Goal: Information Seeking & Learning: Learn about a topic

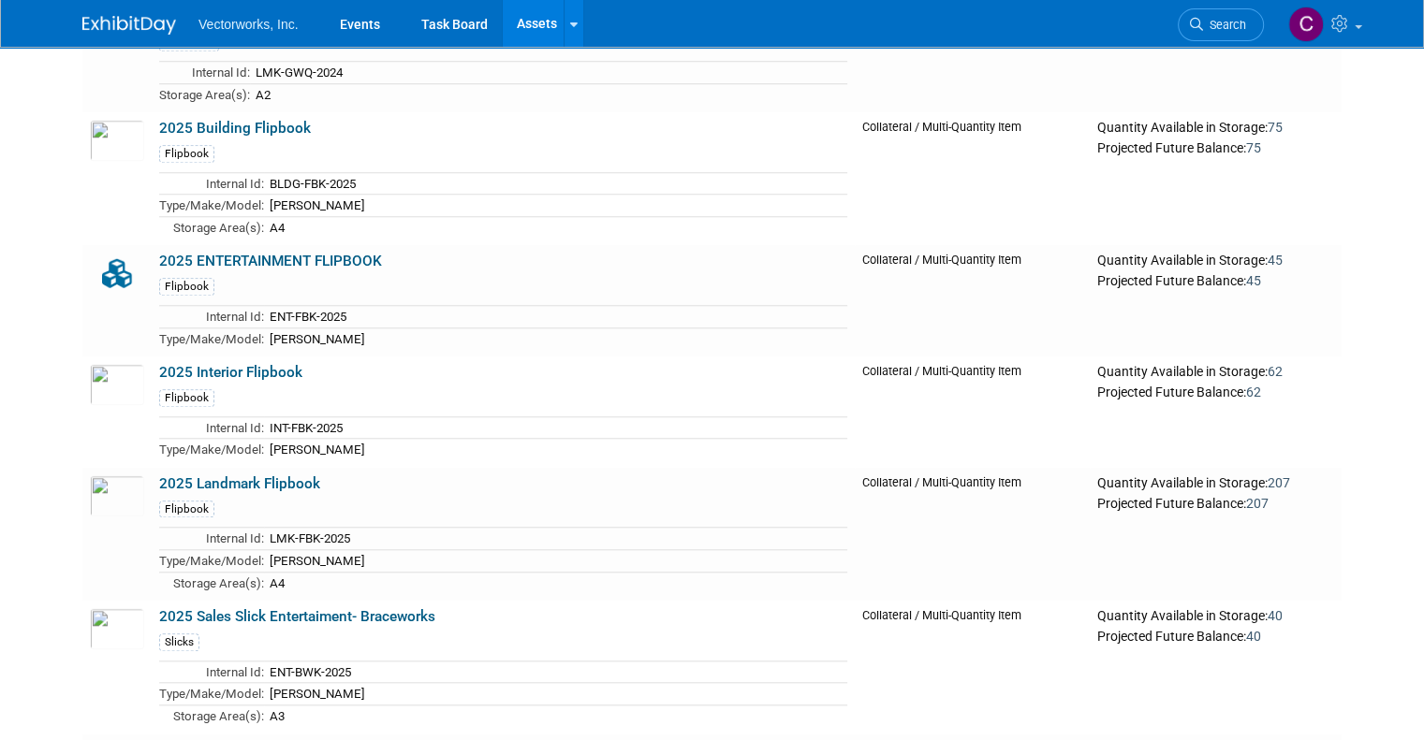
scroll to position [1657, 0]
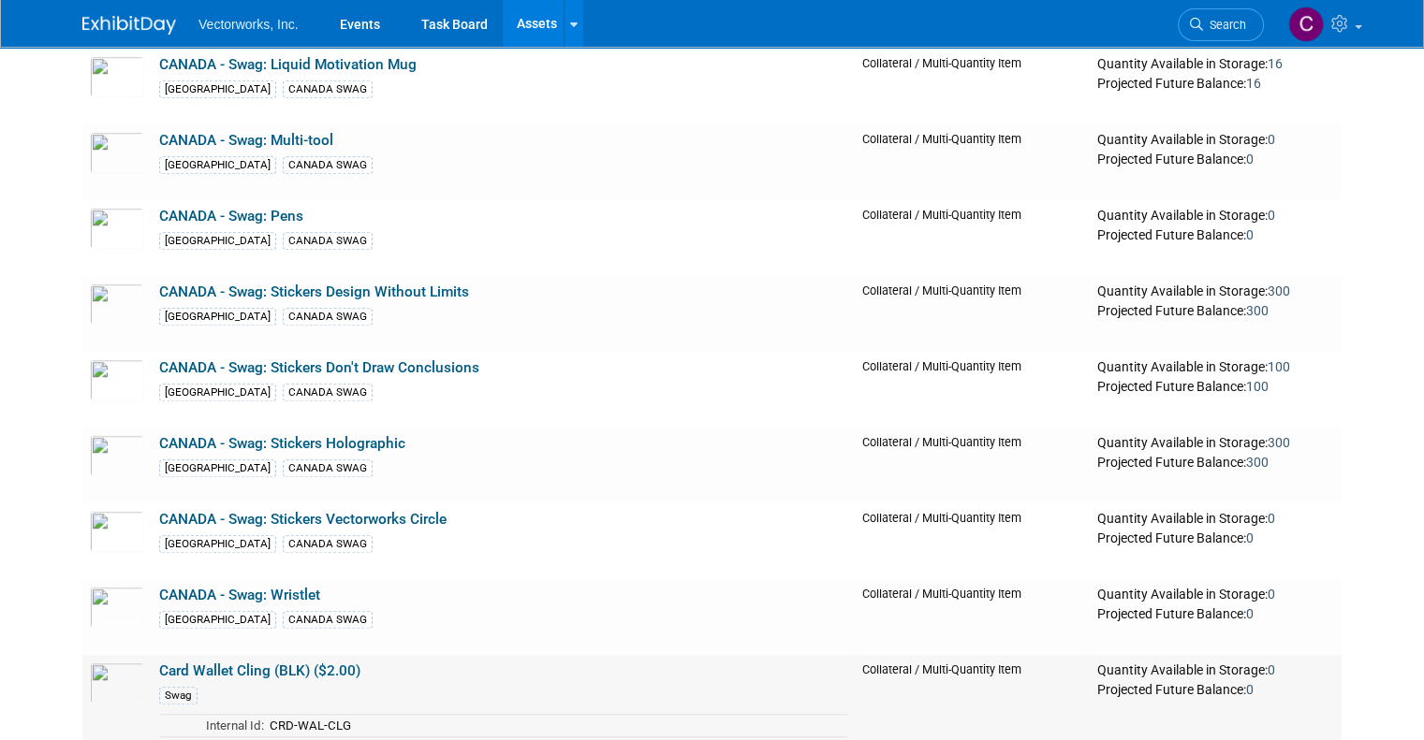
scroll to position [8405, 0]
drag, startPoint x: 441, startPoint y: 670, endPoint x: 408, endPoint y: 527, distance: 146.9
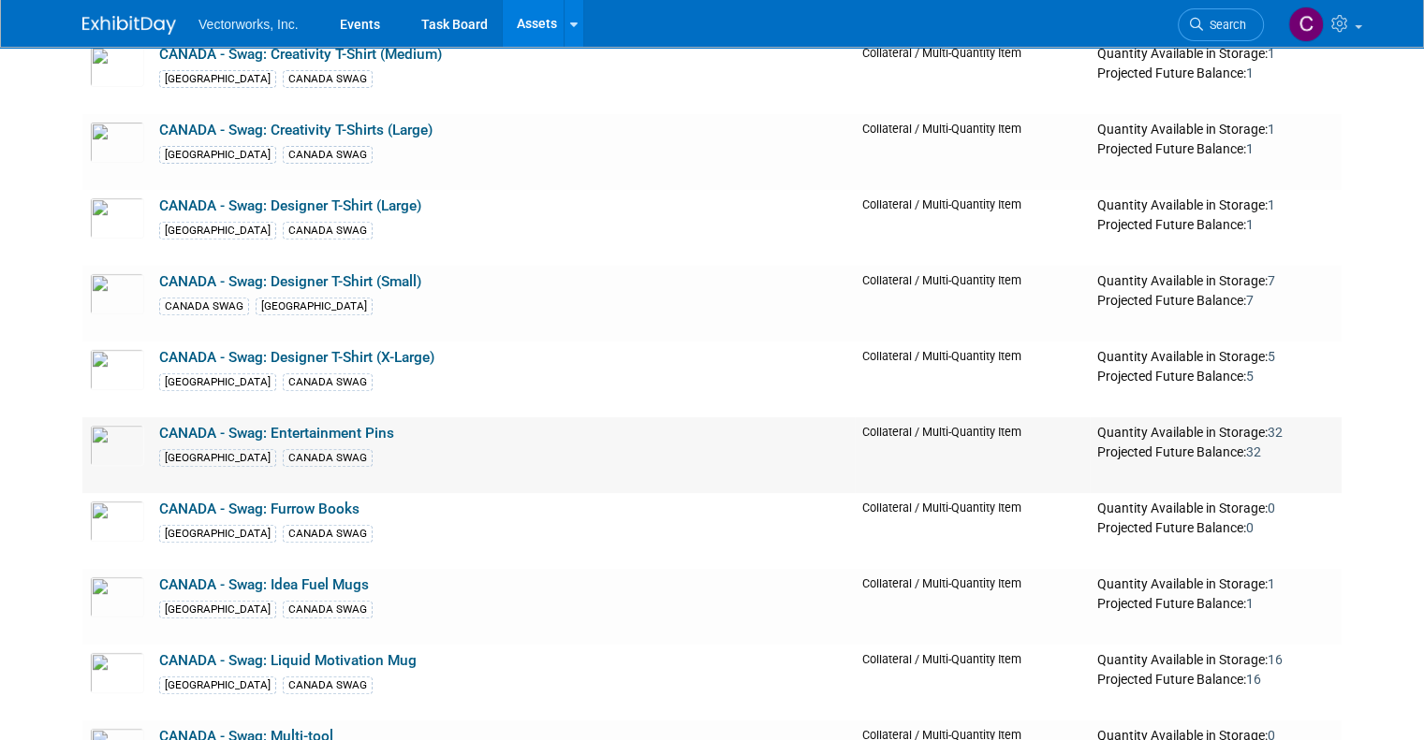
scroll to position [7810, 0]
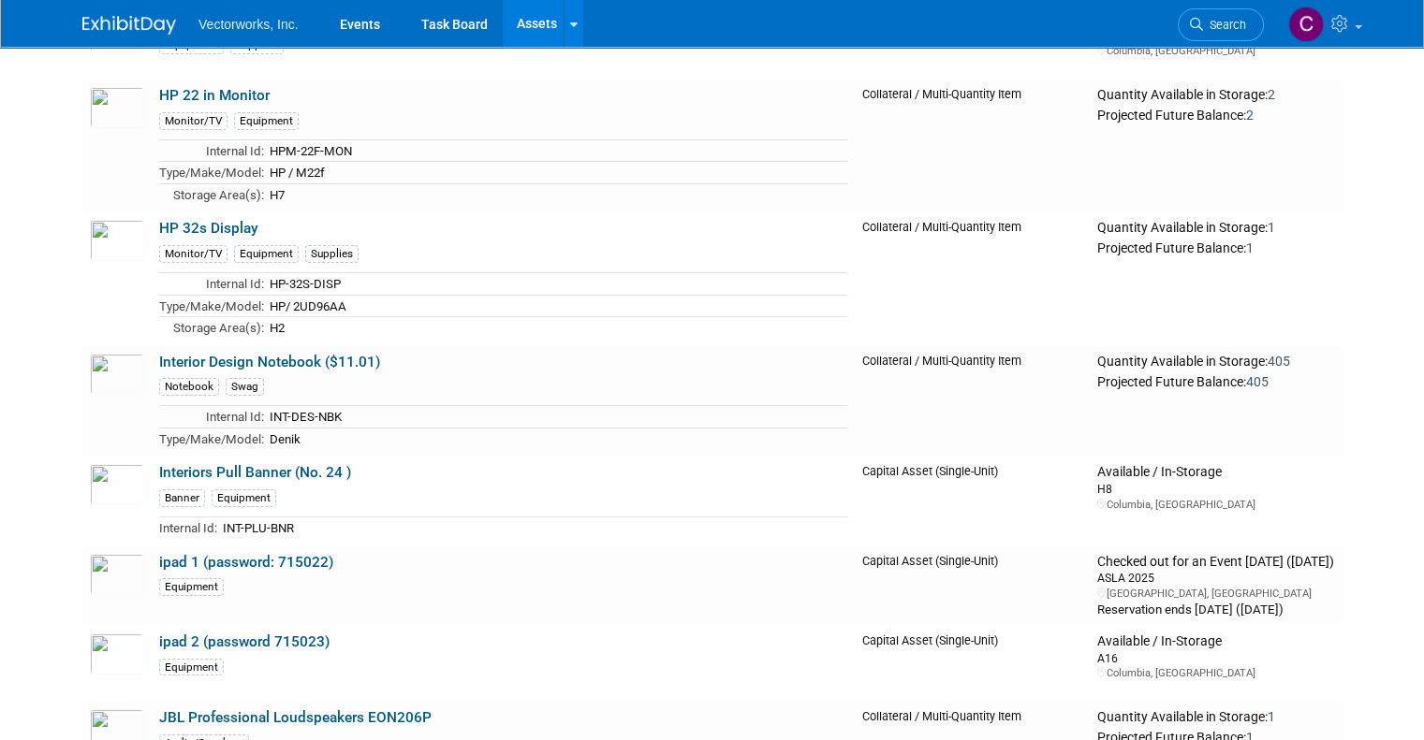
scroll to position [14024, 0]
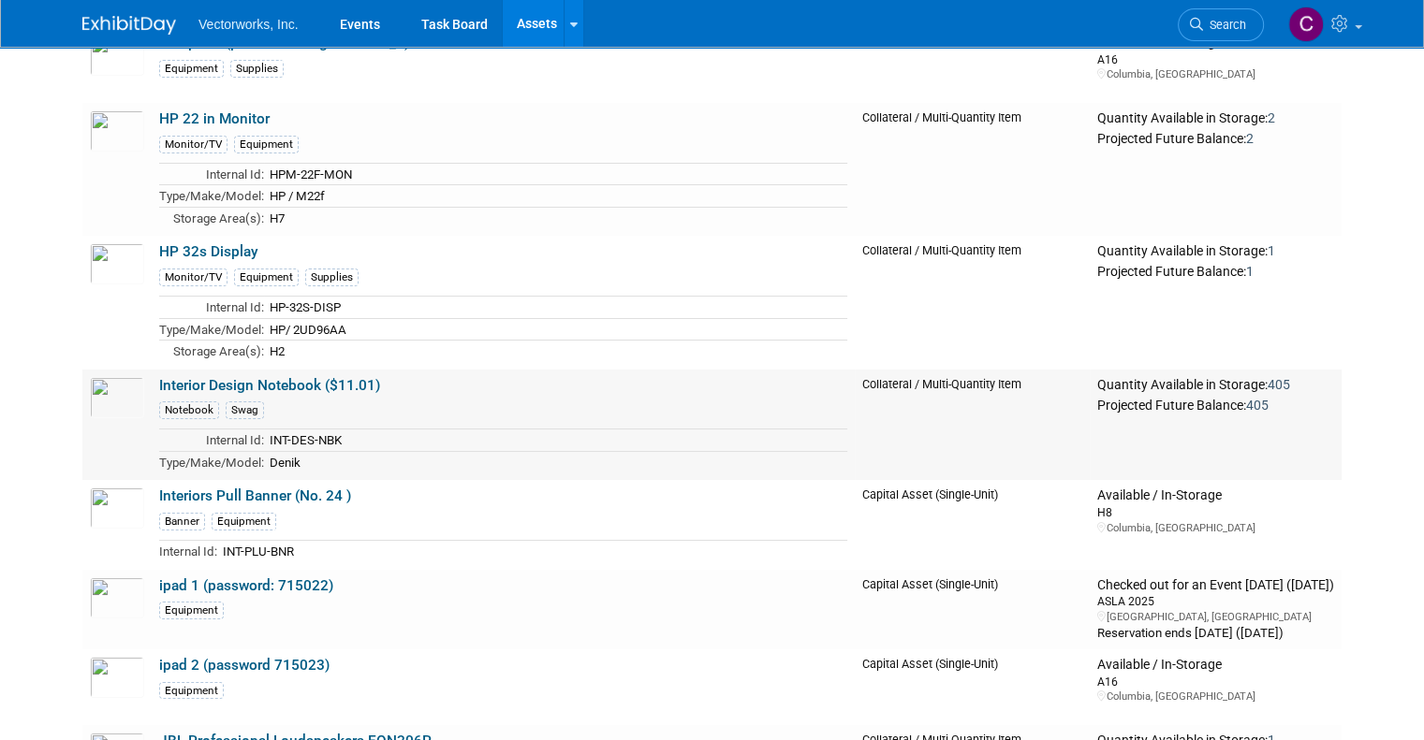
drag, startPoint x: 388, startPoint y: 308, endPoint x: 142, endPoint y: 304, distance: 245.3
click at [152, 370] on td "Interior Design Notebook ($11.01) Notebook Swag Internal Id: INT-DES-NBK Type/M…" at bounding box center [503, 425] width 703 height 111
copy link "Interior Design Notebook ($11.01)"
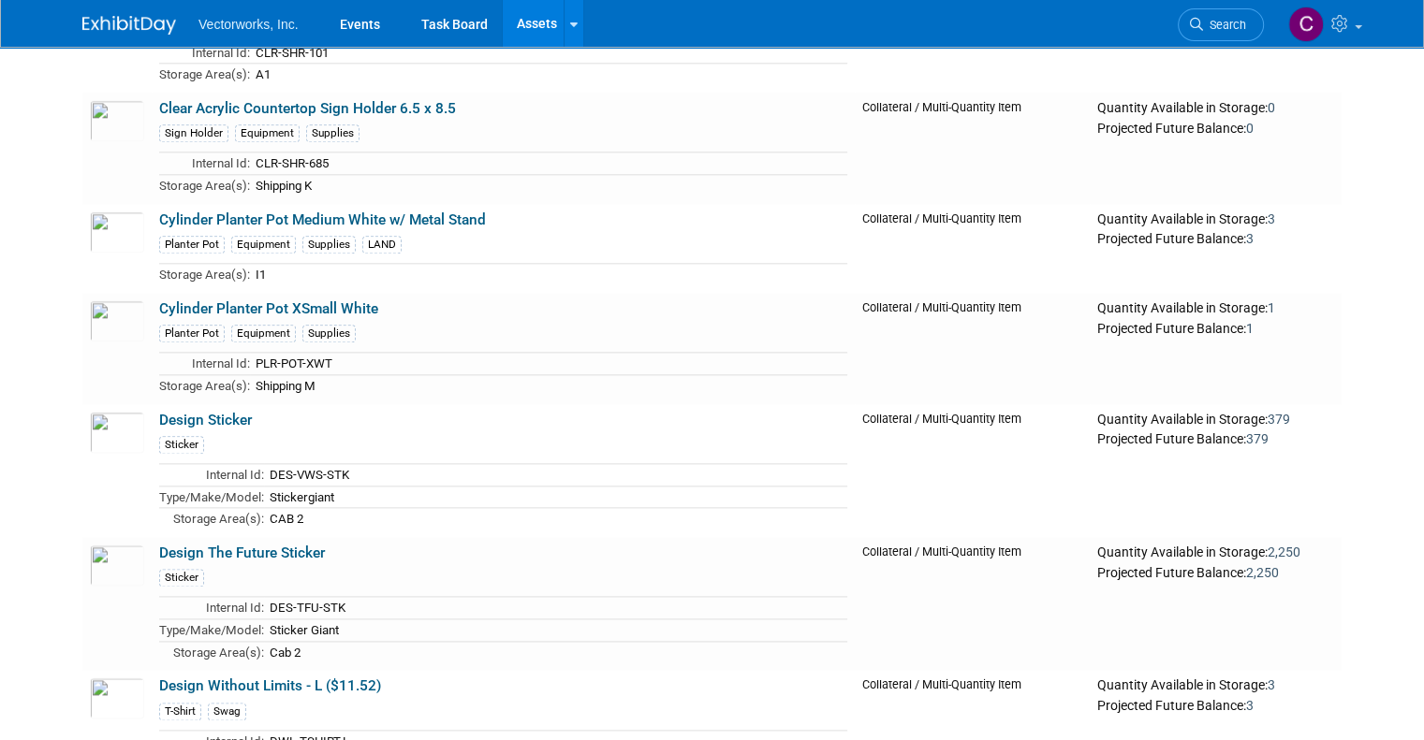
scroll to position [24913, 0]
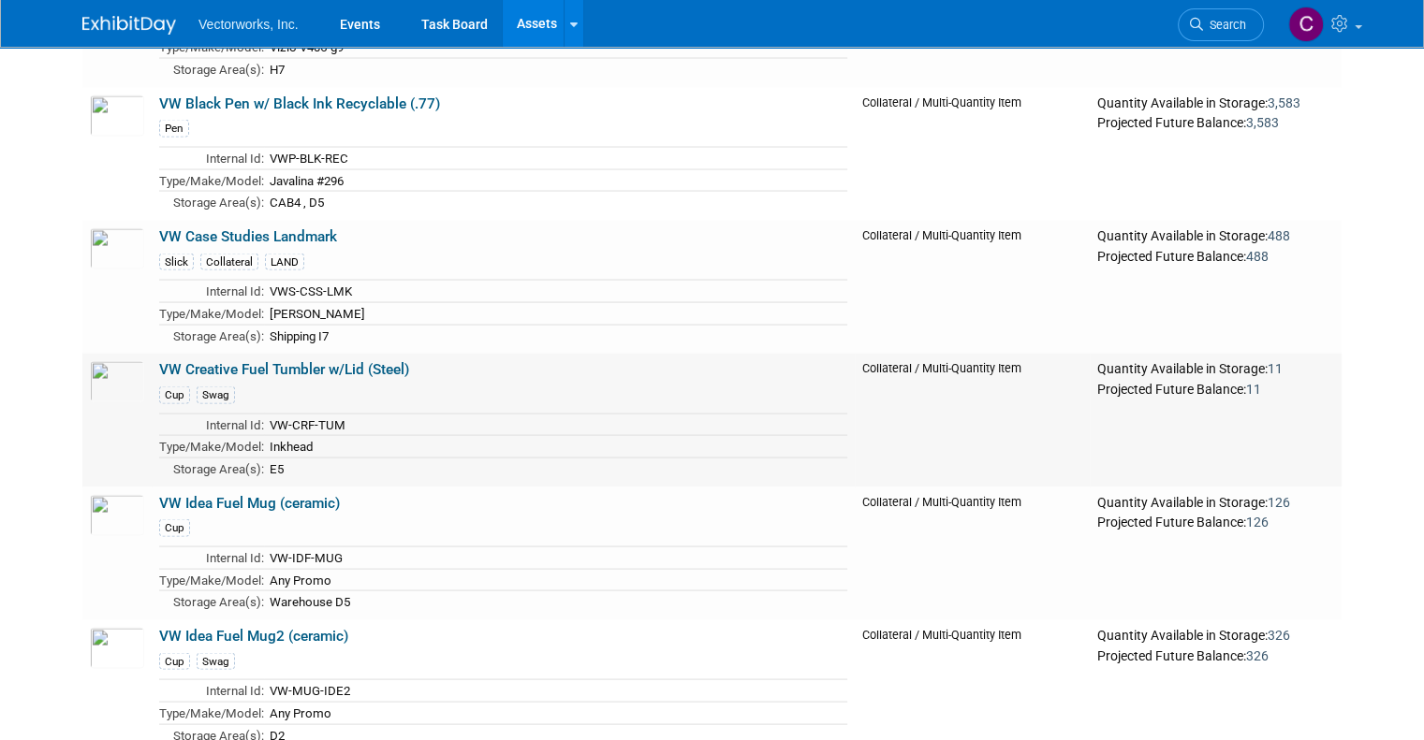
drag, startPoint x: 412, startPoint y: 232, endPoint x: 136, endPoint y: 237, distance: 276.2
click at [152, 354] on td "VW Creative Fuel Tumbler w/Lid (Steel) Cup Swag Internal Id: VW-CRF-TUM Type/Ma…" at bounding box center [503, 420] width 703 height 133
copy link "VW Creative Fuel Tumbler w/Lid (Steel)"
click at [210, 361] on link "VW Creative Fuel Tumbler w/Lid (Steel)" at bounding box center [284, 369] width 250 height 17
drag, startPoint x: 344, startPoint y: 567, endPoint x: 135, endPoint y: 561, distance: 208.8
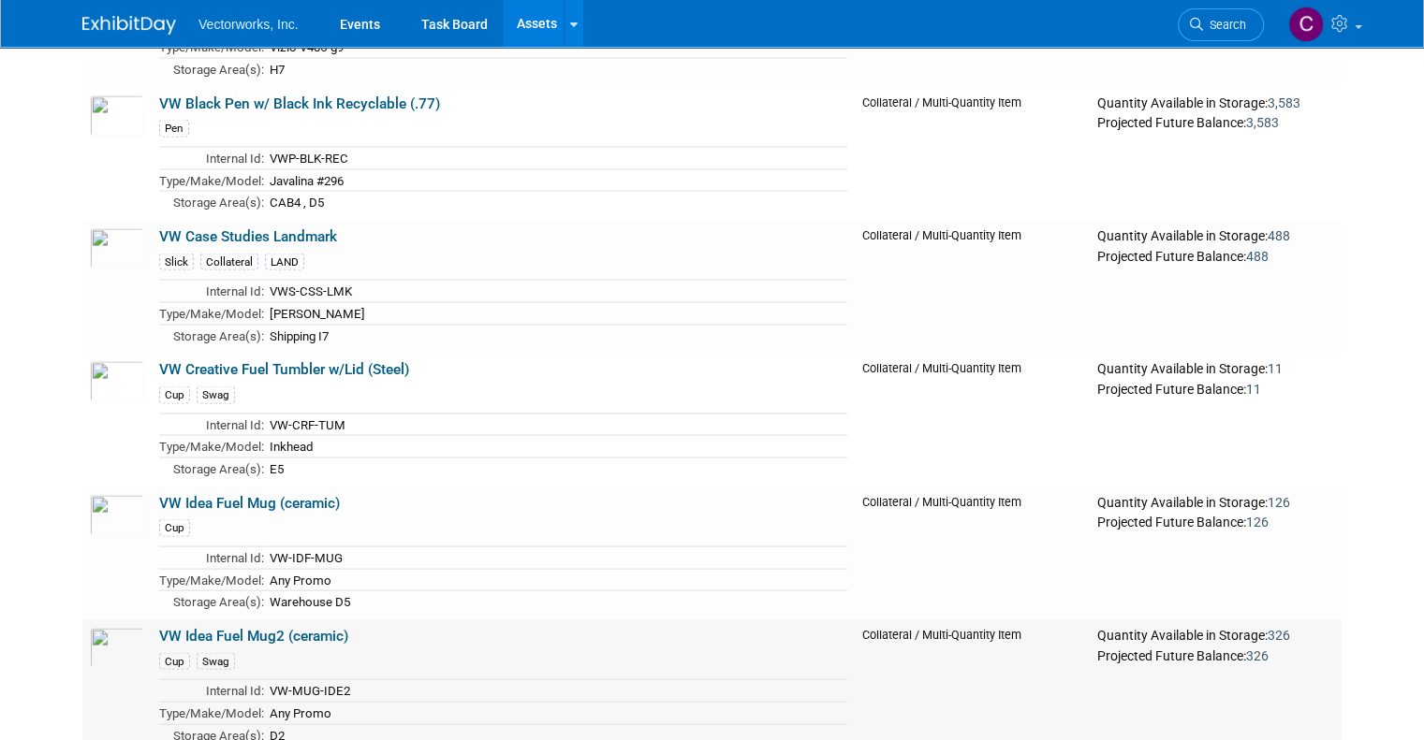
click at [152, 621] on td "VW Idea Fuel Mug2 (ceramic) Cup Swag Internal Id: VW-MUG-IDE2 Type/Make/Model: …" at bounding box center [503, 687] width 703 height 133
click at [91, 628] on img at bounding box center [117, 648] width 54 height 41
